Goal: Communication & Community: Answer question/provide support

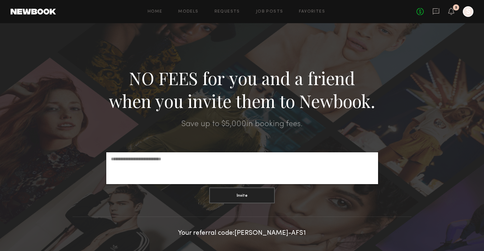
click at [432, 7] on div "No fees up to $5,000 5 S" at bounding box center [444, 11] width 57 height 11
click at [435, 12] on icon at bounding box center [435, 11] width 7 height 7
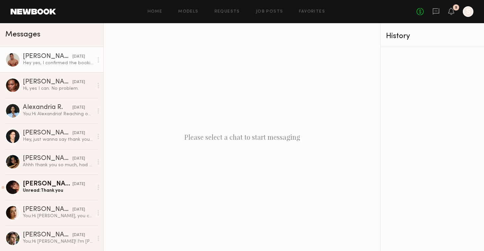
click at [68, 67] on link "[PERSON_NAME] [DATE] Hey yes, I confirmed the booking. Looking forward to worki…" at bounding box center [51, 59] width 103 height 25
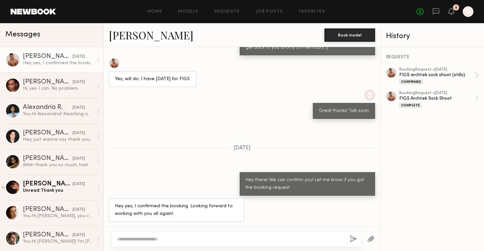
scroll to position [421, 0]
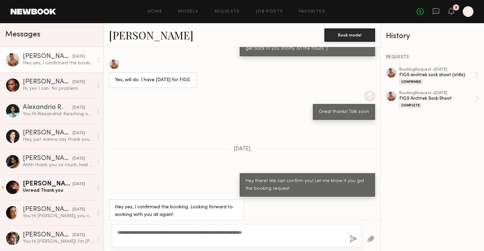
type textarea "**********"
click at [350, 238] on button "button" at bounding box center [352, 239] width 7 height 8
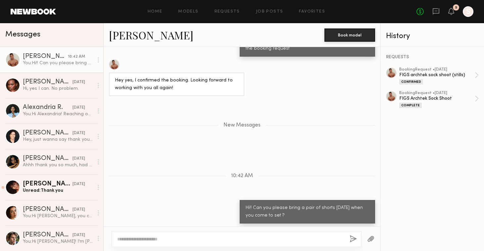
click at [260, 228] on div at bounding box center [242, 238] width 277 height 24
click at [256, 237] on textarea at bounding box center [230, 239] width 227 height 7
type textarea "**********"
click at [353, 239] on button "button" at bounding box center [352, 239] width 7 height 8
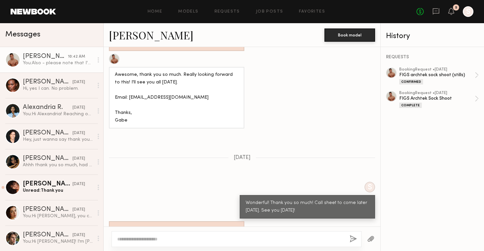
scroll to position [685, 0]
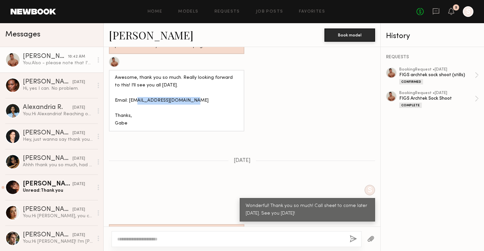
drag, startPoint x: 187, startPoint y: 91, endPoint x: 130, endPoint y: 94, distance: 57.0
click at [130, 94] on div "Awesome, thank you so much. Really looking forward to this! I'll see you all [D…" at bounding box center [176, 100] width 123 height 53
copy div "[EMAIL_ADDRESS][DOMAIN_NAME]"
